Goal: Task Accomplishment & Management: Use online tool/utility

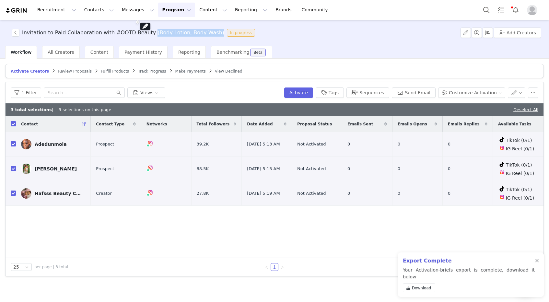
click at [166, 9] on button "Program Program" at bounding box center [176, 10] width 37 height 15
click at [178, 30] on div "Activations" at bounding box center [173, 28] width 43 height 7
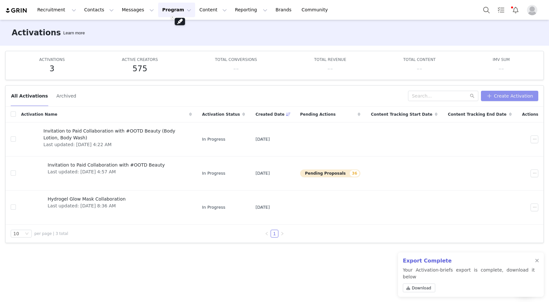
click at [527, 95] on button "Create Activation" at bounding box center [509, 96] width 57 height 10
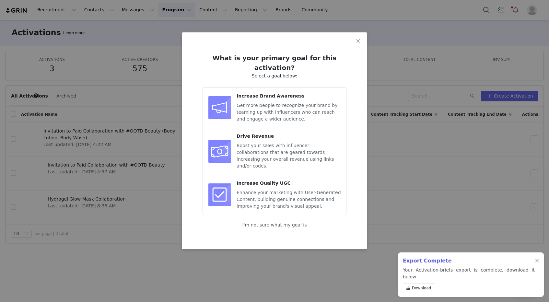
click at [283, 181] on span "Increase Quality UGC" at bounding box center [264, 183] width 54 height 5
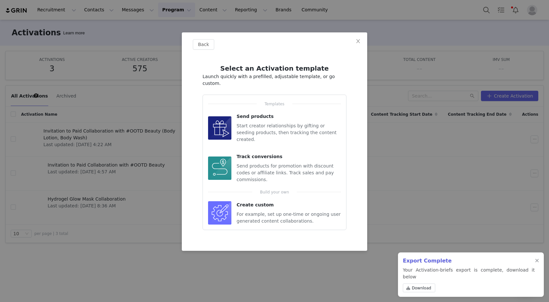
click at [285, 212] on span "For example, set up one-time or ongoing user generated content collaborations." at bounding box center [289, 218] width 104 height 12
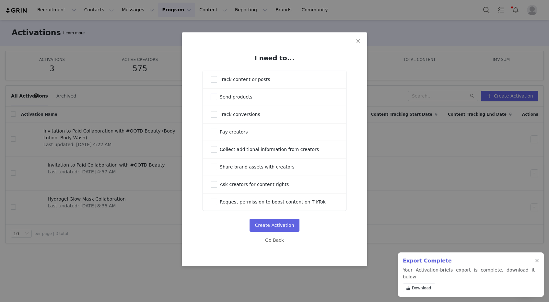
click at [246, 99] on span "Send products" at bounding box center [236, 96] width 33 height 5
click at [217, 99] on input "Send products" at bounding box center [214, 97] width 6 height 6
checkbox input "true"
click at [247, 82] on label "Track content or posts" at bounding box center [274, 79] width 143 height 17
click at [217, 82] on input "Track content or posts" at bounding box center [214, 79] width 6 height 6
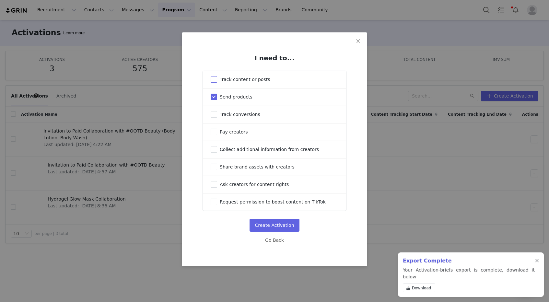
checkbox input "true"
click at [244, 149] on span "Collect additional information from creators" at bounding box center [269, 149] width 99 height 5
click at [217, 149] on input "Collect additional information from creators" at bounding box center [214, 149] width 6 height 6
checkbox input "true"
click at [290, 227] on button "Create Activation" at bounding box center [275, 225] width 50 height 13
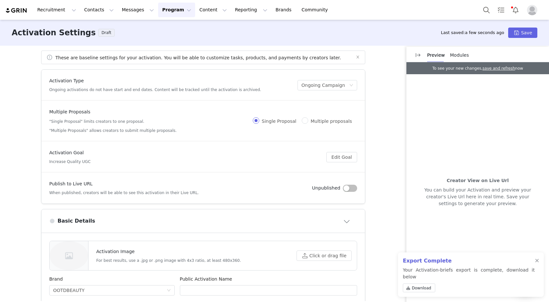
click at [176, 11] on button "Program Program" at bounding box center [176, 10] width 37 height 15
click at [173, 32] on link "Activations" at bounding box center [173, 29] width 51 height 12
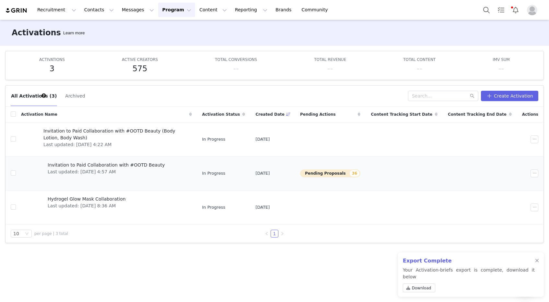
click at [112, 166] on span "Invitation to Paid Collaboration with #OOTD Beauty" at bounding box center [106, 165] width 117 height 7
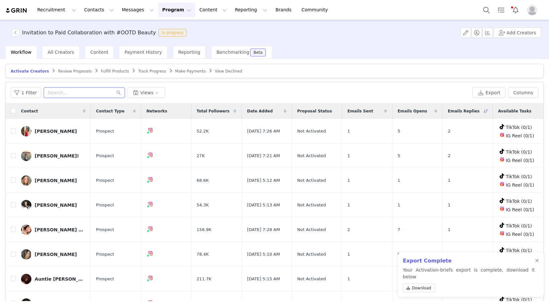
click at [56, 89] on input "text" at bounding box center [84, 93] width 81 height 10
click at [46, 15] on button "Recruitment Recruitment" at bounding box center [56, 10] width 47 height 15
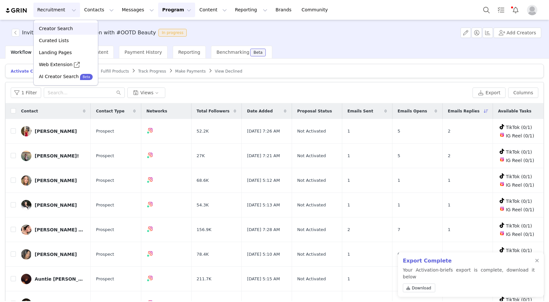
click at [50, 28] on p "Creator Search" at bounding box center [56, 28] width 34 height 7
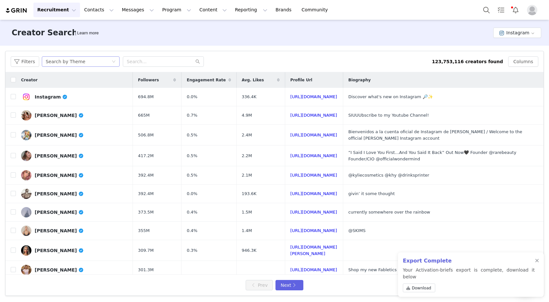
click at [73, 58] on div "Search by Theme" at bounding box center [66, 62] width 40 height 10
click at [148, 57] on input "text" at bounding box center [163, 61] width 81 height 10
type input "d"
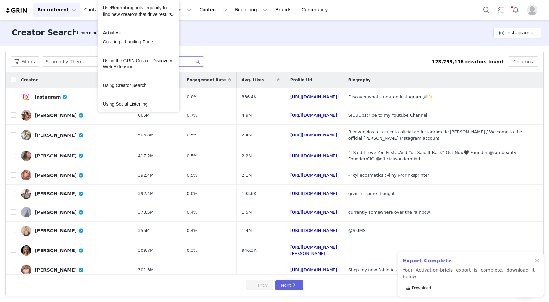
paste input "by.sarahmei"
type input "by.sarahmei"
click at [236, 57] on div "Filters Search by Theme by.sarahmei" at bounding box center [221, 61] width 421 height 10
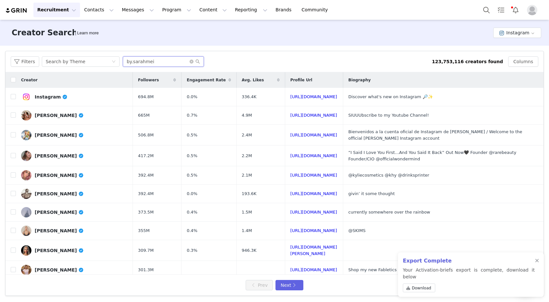
click at [199, 61] on input "by.sarahmei" at bounding box center [163, 61] width 81 height 10
click at [199, 62] on input "by.sarahmei" at bounding box center [163, 61] width 81 height 10
click at [196, 62] on icon "icon: search" at bounding box center [198, 62] width 4 height 4
click at [198, 62] on icon "icon: search" at bounding box center [197, 61] width 5 height 5
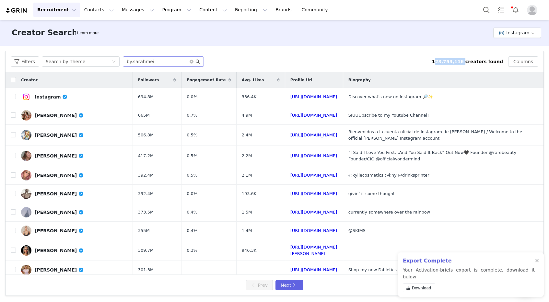
click at [198, 62] on icon "icon: search" at bounding box center [197, 61] width 5 height 5
click at [158, 9] on button "Program Program" at bounding box center [176, 10] width 37 height 15
click at [171, 24] on link "Activations" at bounding box center [173, 29] width 51 height 12
